Goal: Transaction & Acquisition: Purchase product/service

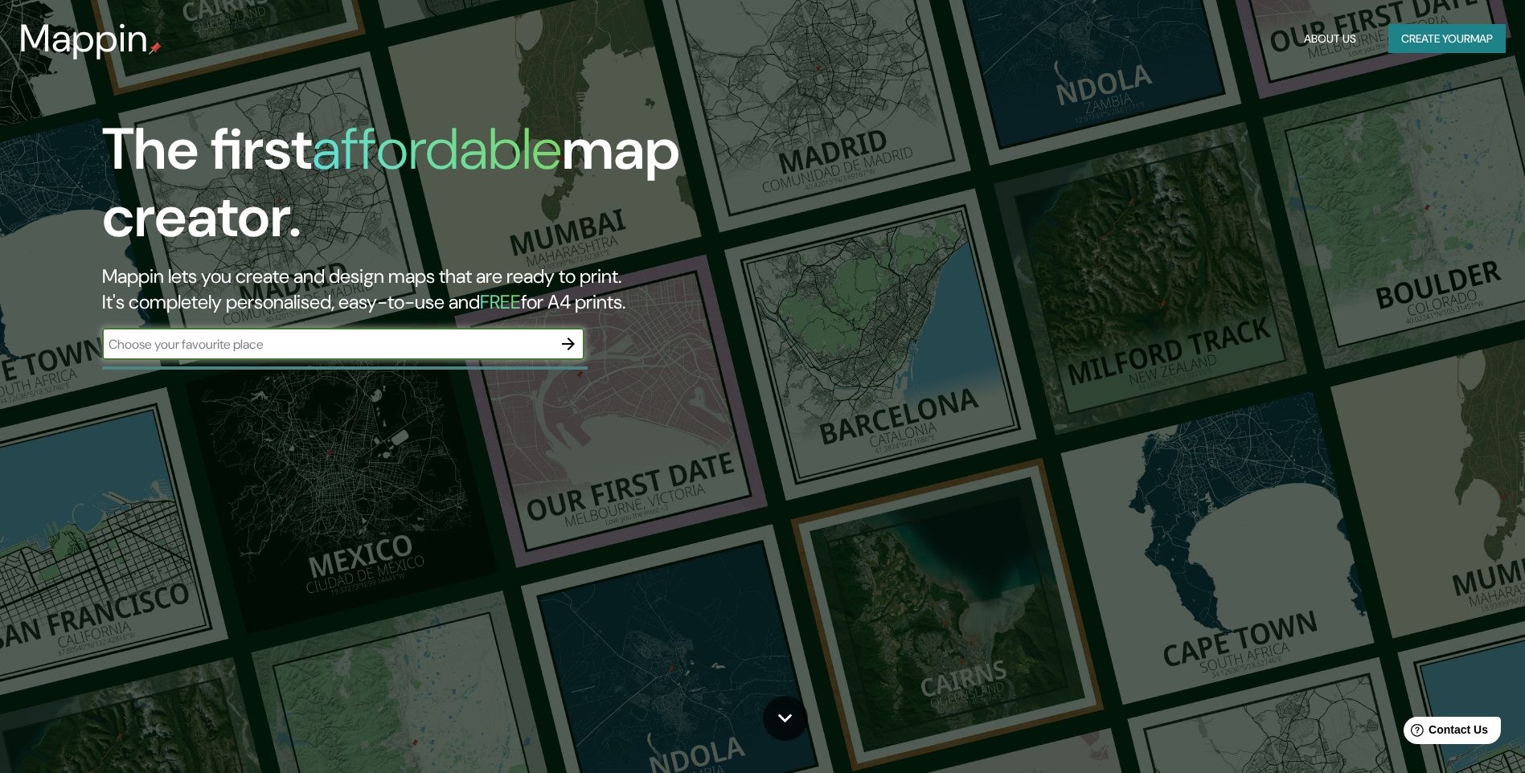
drag, startPoint x: 280, startPoint y: 344, endPoint x: 293, endPoint y: 334, distance: 17.2
click at [281, 344] on input "text" at bounding box center [327, 344] width 450 height 18
type input "museo pachacamac"
click at [563, 342] on icon "button" at bounding box center [568, 343] width 19 height 19
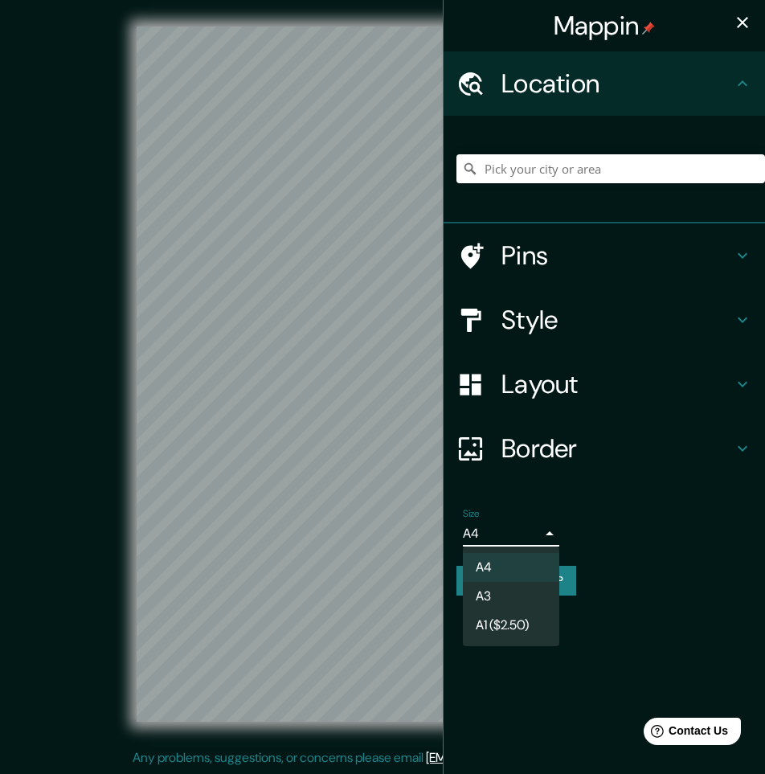
click at [502, 535] on body "Mappin Location Pins Style Layout Border Choose a border. Hint : you can make l…" at bounding box center [382, 387] width 765 height 774
click at [502, 625] on li "A1 ($2.50)" at bounding box center [511, 625] width 96 height 29
type input "a3"
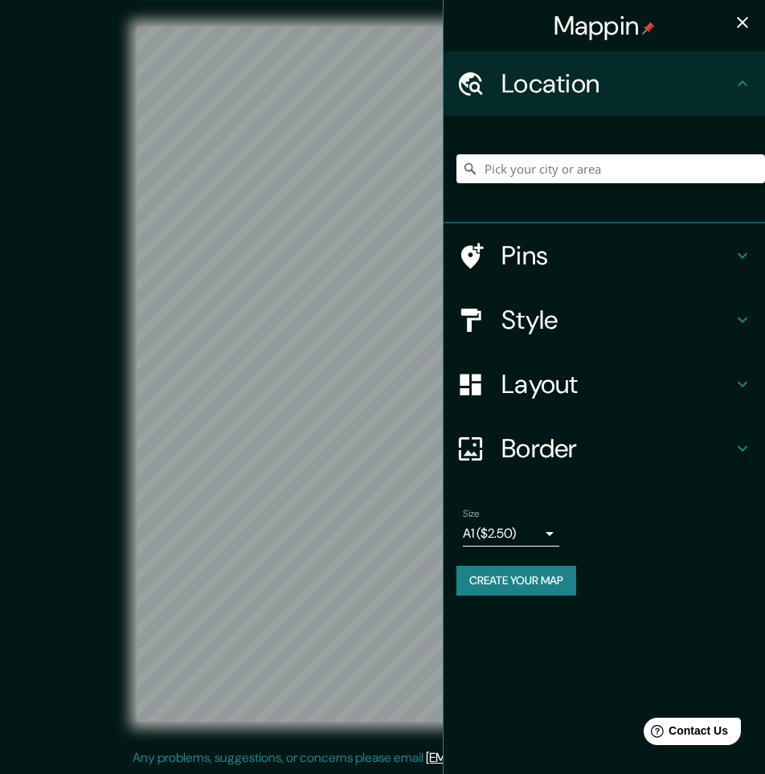
click at [536, 272] on h4 "Pins" at bounding box center [618, 256] width 232 height 32
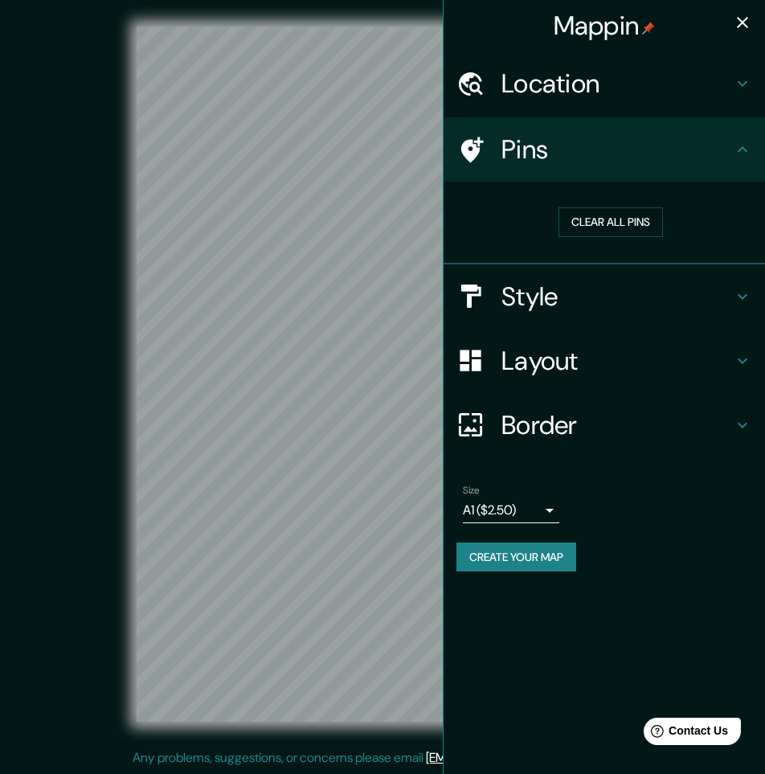
click at [541, 301] on h4 "Style" at bounding box center [618, 297] width 232 height 32
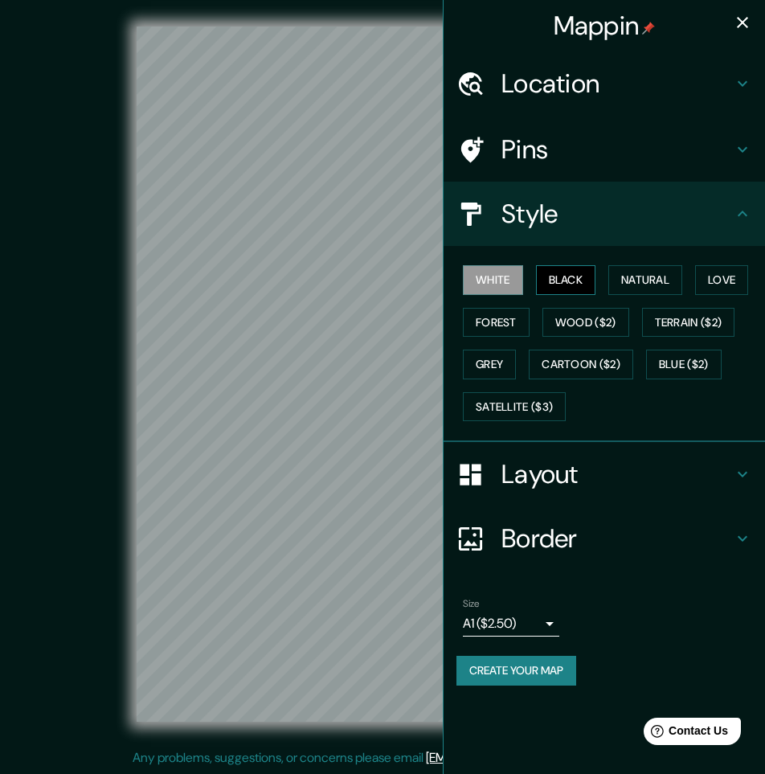
click at [556, 280] on button "Black" at bounding box center [566, 280] width 60 height 30
click at [560, 316] on button "Wood ($2)" at bounding box center [586, 323] width 87 height 30
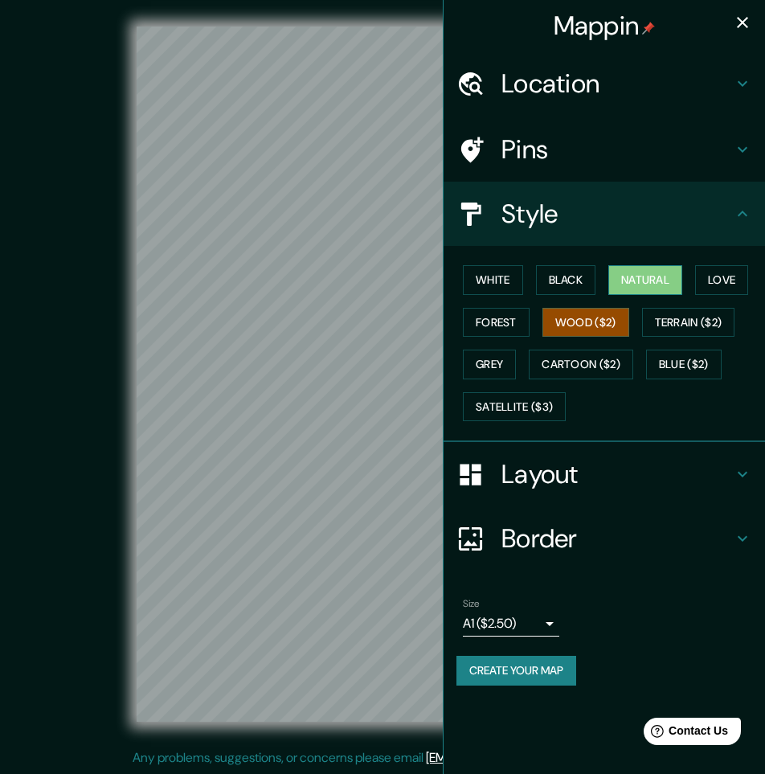
click at [631, 286] on button "Natural" at bounding box center [645, 280] width 74 height 30
click at [478, 84] on icon at bounding box center [471, 83] width 24 height 23
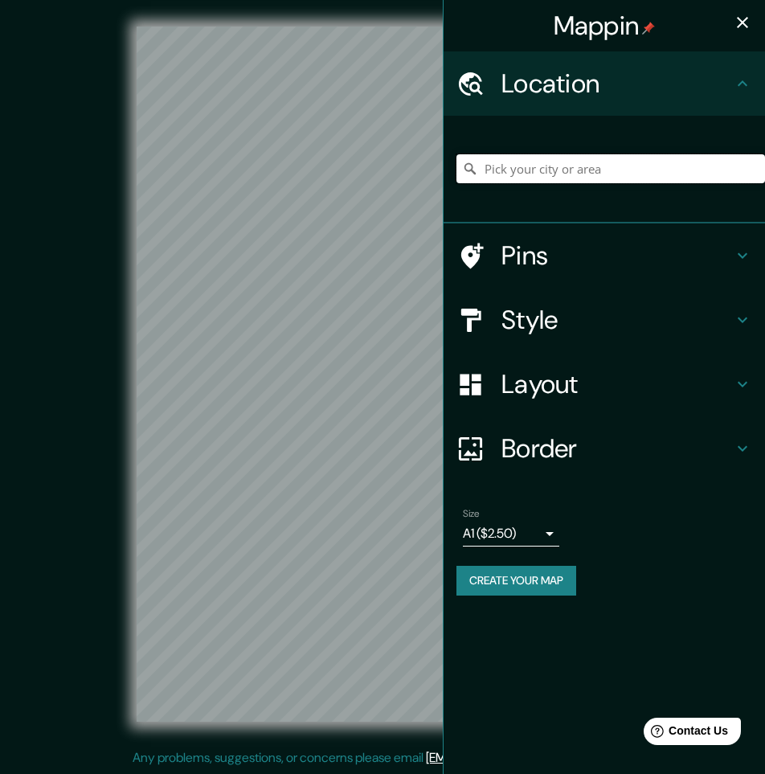
click at [506, 166] on input "Pick your city or area" at bounding box center [611, 168] width 309 height 29
click at [597, 161] on input "[GEOGRAPHIC_DATA], [GEOGRAPHIC_DATA], [GEOGRAPHIC_DATA], [GEOGRAPHIC_DATA]" at bounding box center [611, 168] width 309 height 29
click at [628, 165] on input "[GEOGRAPHIC_DATA], [GEOGRAPHIC_DATA], [GEOGRAPHIC_DATA], [GEOGRAPHIC_DATA]" at bounding box center [611, 168] width 309 height 29
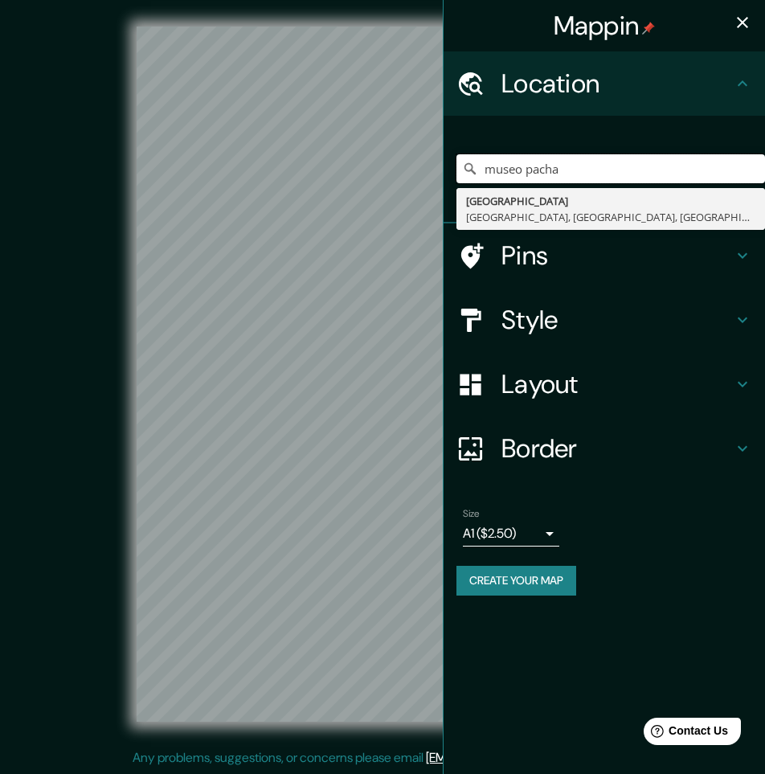
click at [432, 172] on div "Mappin Location museo [GEOGRAPHIC_DATA], [GEOGRAPHIC_DATA], [GEOGRAPHIC_DATA] P…" at bounding box center [382, 387] width 765 height 774
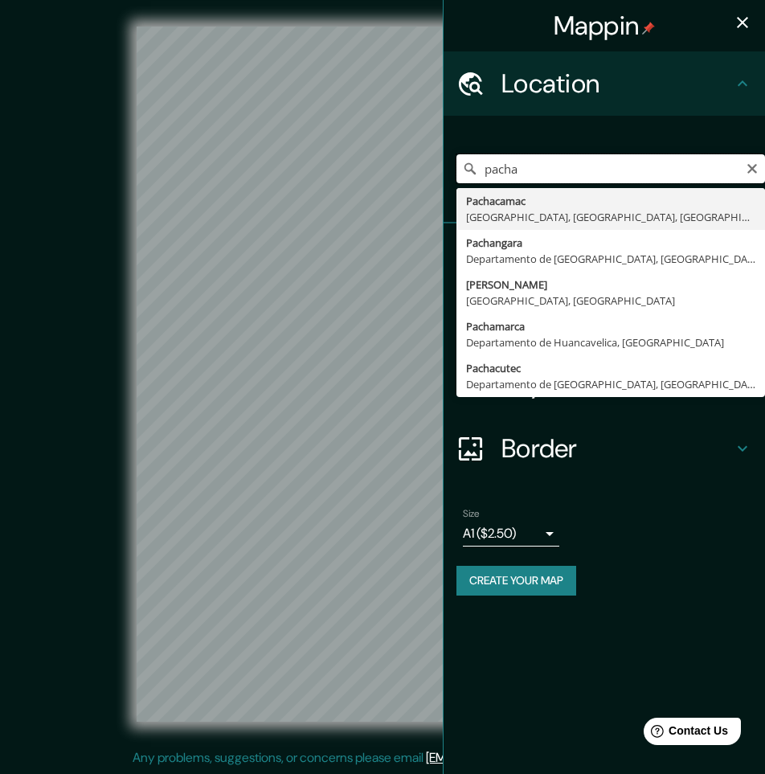
click at [531, 173] on input "pacha" at bounding box center [611, 168] width 309 height 29
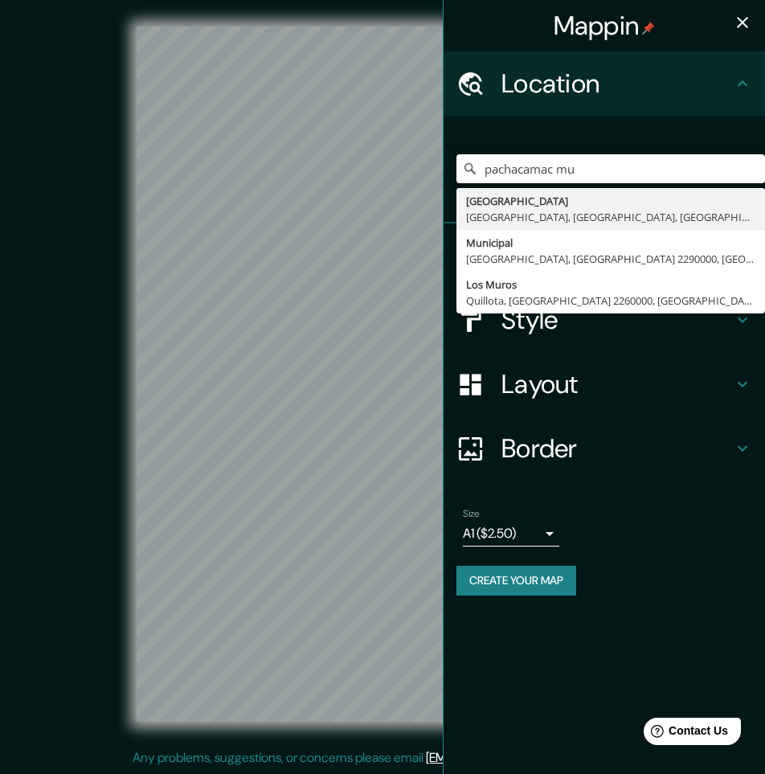
drag, startPoint x: 595, startPoint y: 169, endPoint x: 464, endPoint y: 206, distance: 136.1
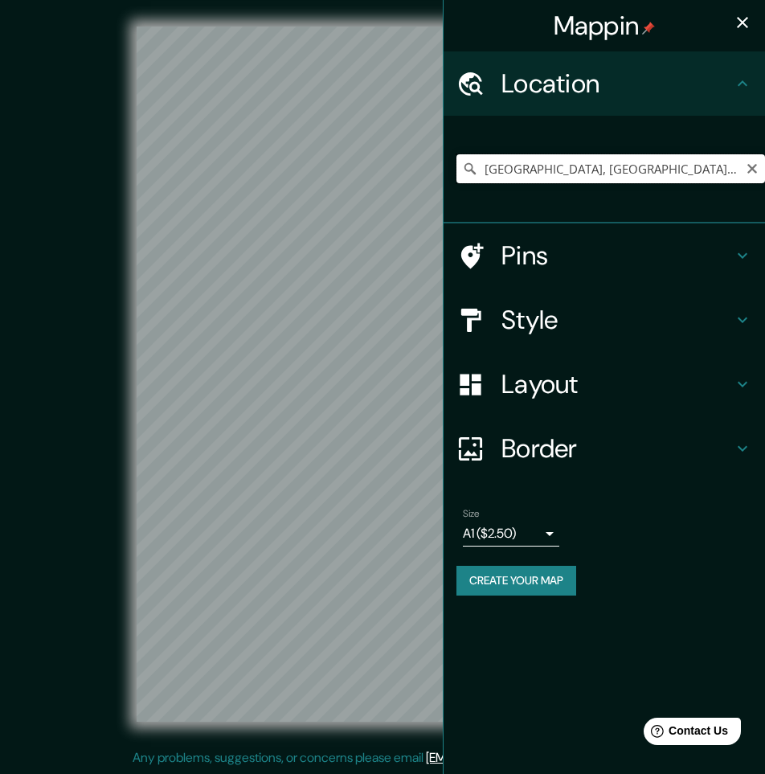
click at [514, 174] on input "[GEOGRAPHIC_DATA], [GEOGRAPHIC_DATA], [GEOGRAPHIC_DATA], [GEOGRAPHIC_DATA]" at bounding box center [611, 168] width 309 height 29
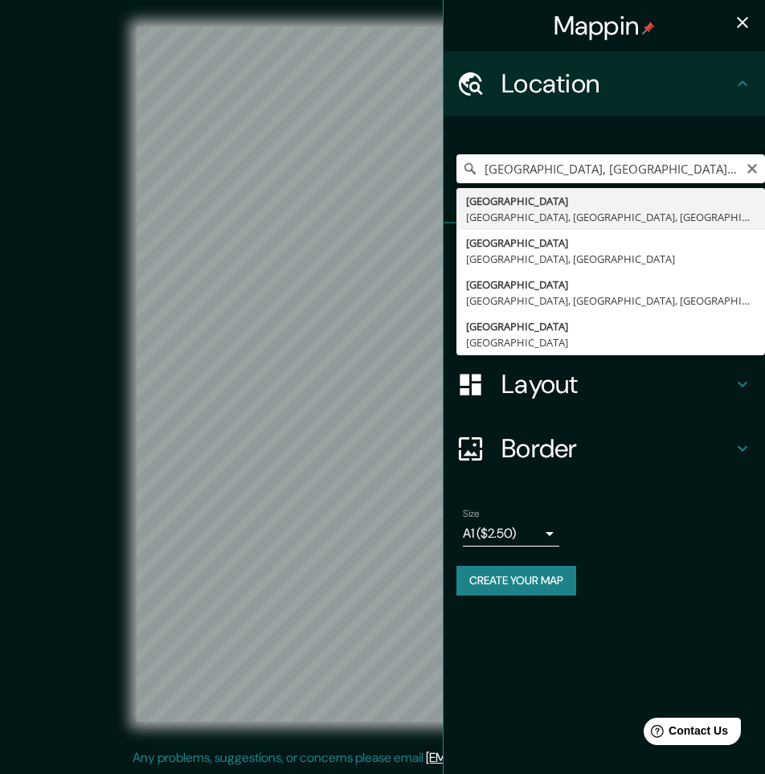
click at [514, 174] on input "[GEOGRAPHIC_DATA], [GEOGRAPHIC_DATA], [GEOGRAPHIC_DATA], [GEOGRAPHIC_DATA]" at bounding box center [611, 168] width 309 height 29
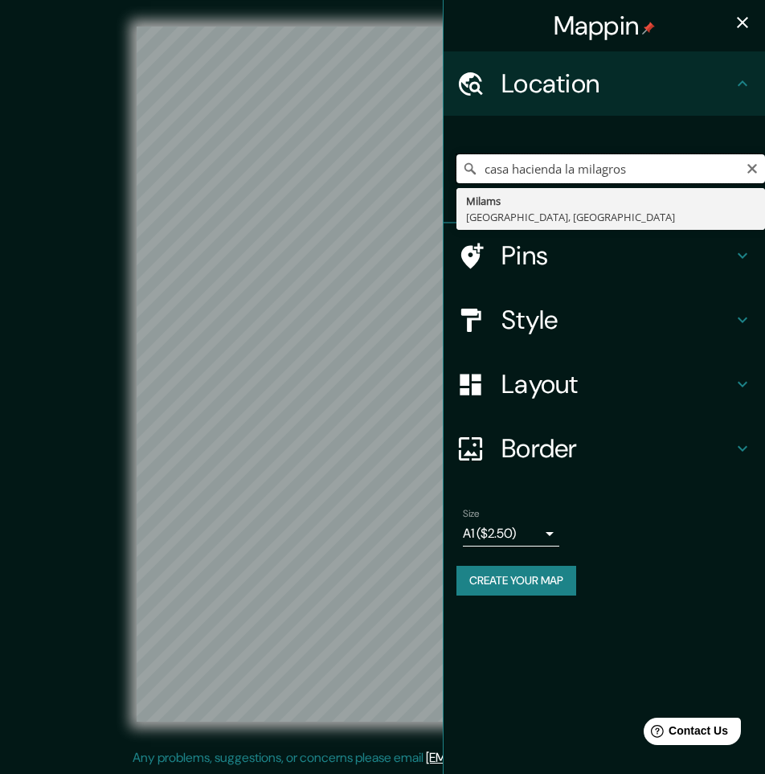
type input "casa hacienda la milagrosa"
click at [351, 170] on div "Mappin Location [GEOGRAPHIC_DATA] [GEOGRAPHIC_DATA] [GEOGRAPHIC_DATA] [GEOGRAPH…" at bounding box center [382, 387] width 765 height 774
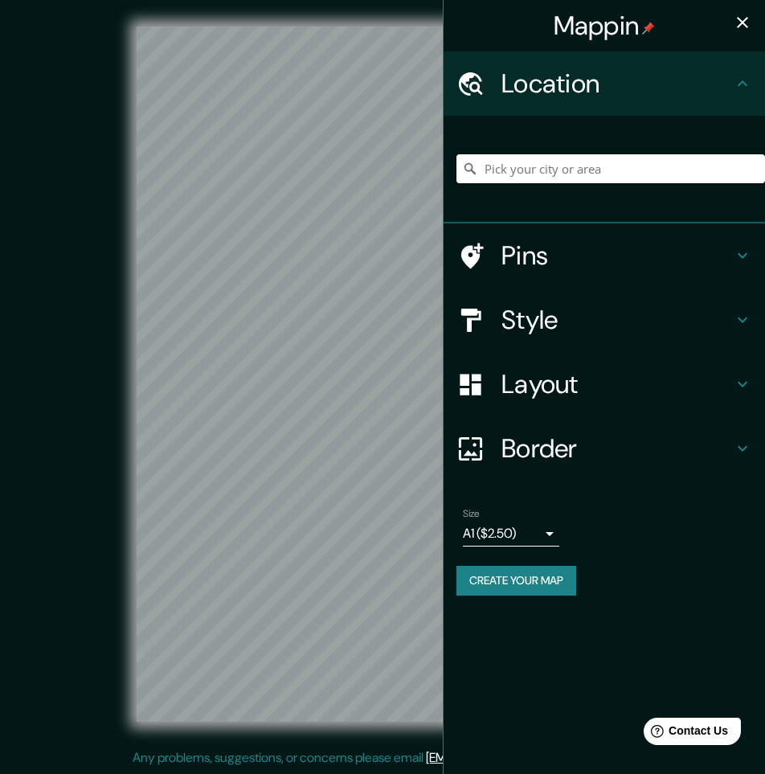
click at [514, 177] on input "Pick your city or area" at bounding box center [611, 168] width 309 height 29
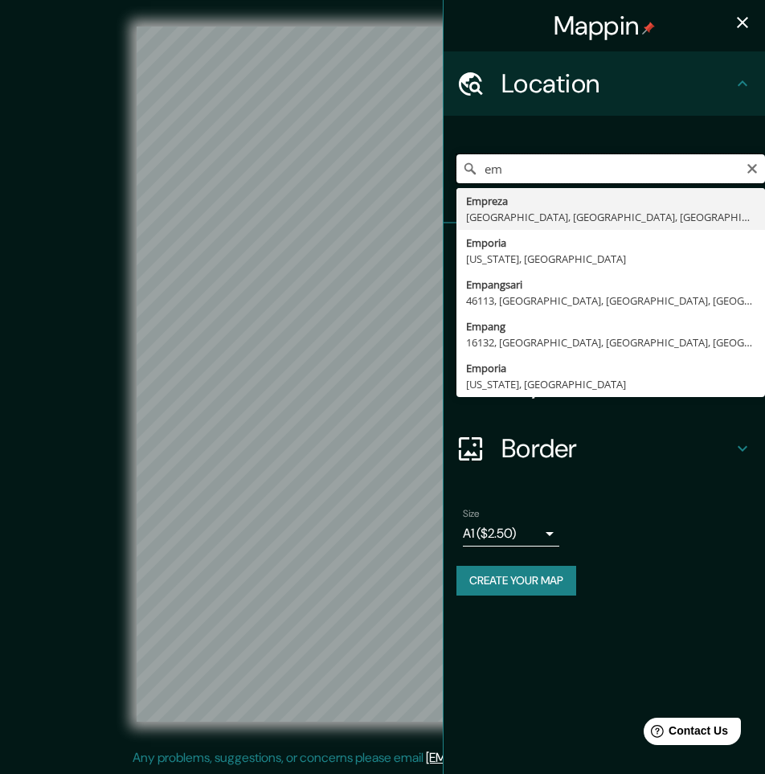
type input "e"
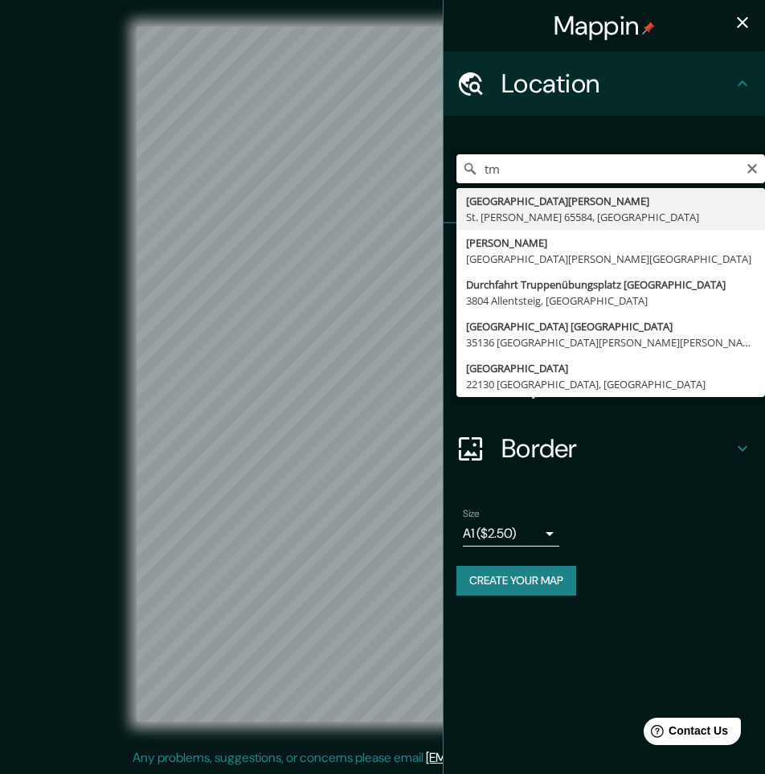
type input "t"
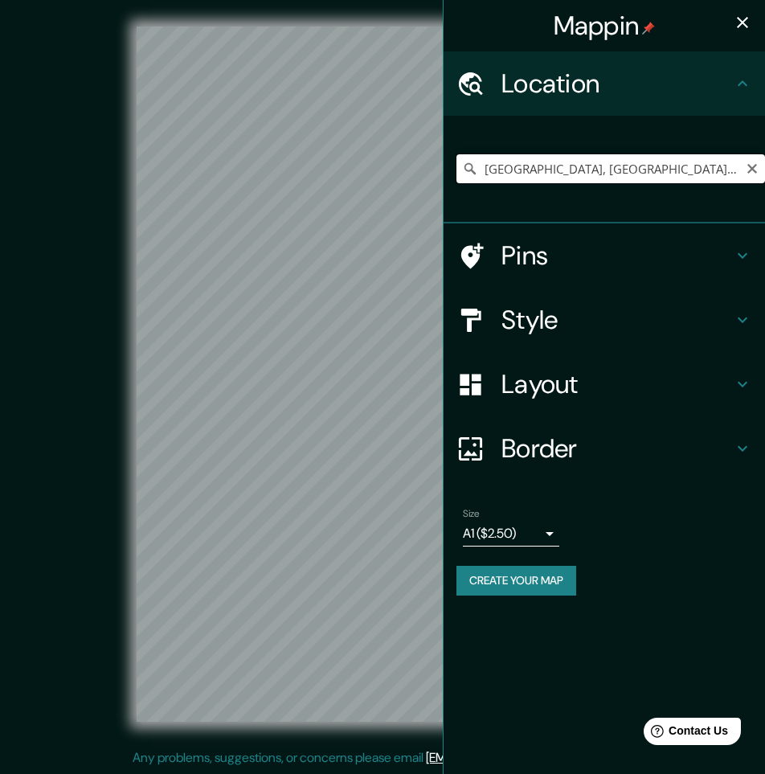
click at [507, 169] on input "[GEOGRAPHIC_DATA], [GEOGRAPHIC_DATA], [GEOGRAPHIC_DATA], [GEOGRAPHIC_DATA]" at bounding box center [611, 168] width 309 height 29
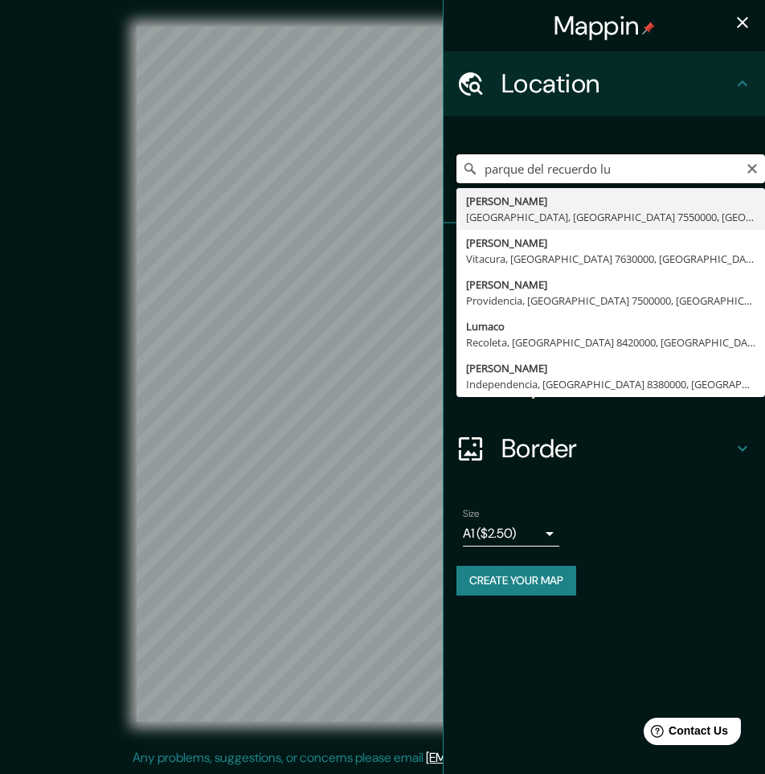
drag, startPoint x: 623, startPoint y: 166, endPoint x: 602, endPoint y: 168, distance: 21.0
click at [602, 168] on input "parque del recuerdo lu" at bounding box center [611, 168] width 309 height 29
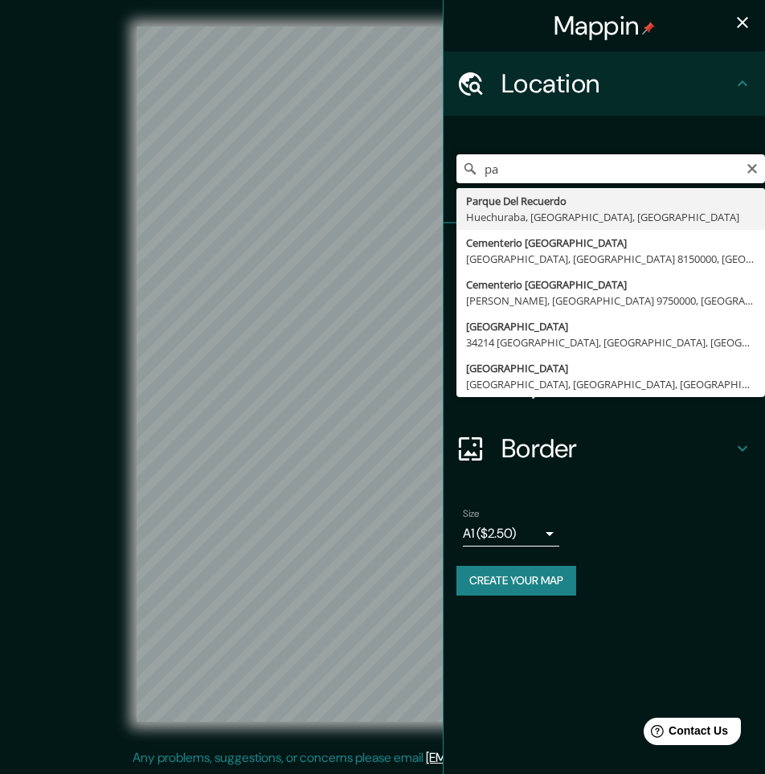
type input "p"
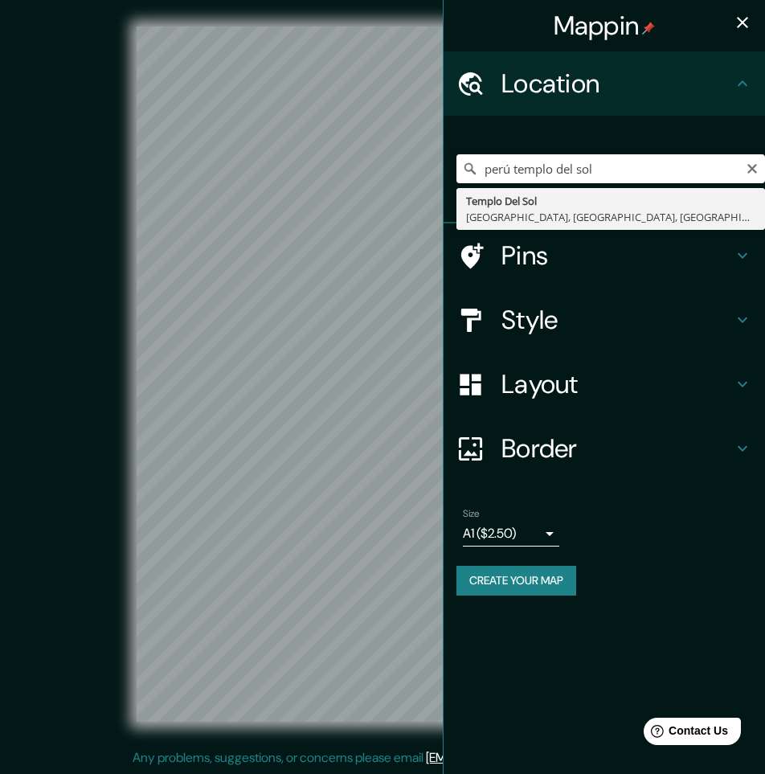
type input "[GEOGRAPHIC_DATA], [GEOGRAPHIC_DATA], [GEOGRAPHIC_DATA], [GEOGRAPHIC_DATA]"
